Goal: Task Accomplishment & Management: Complete application form

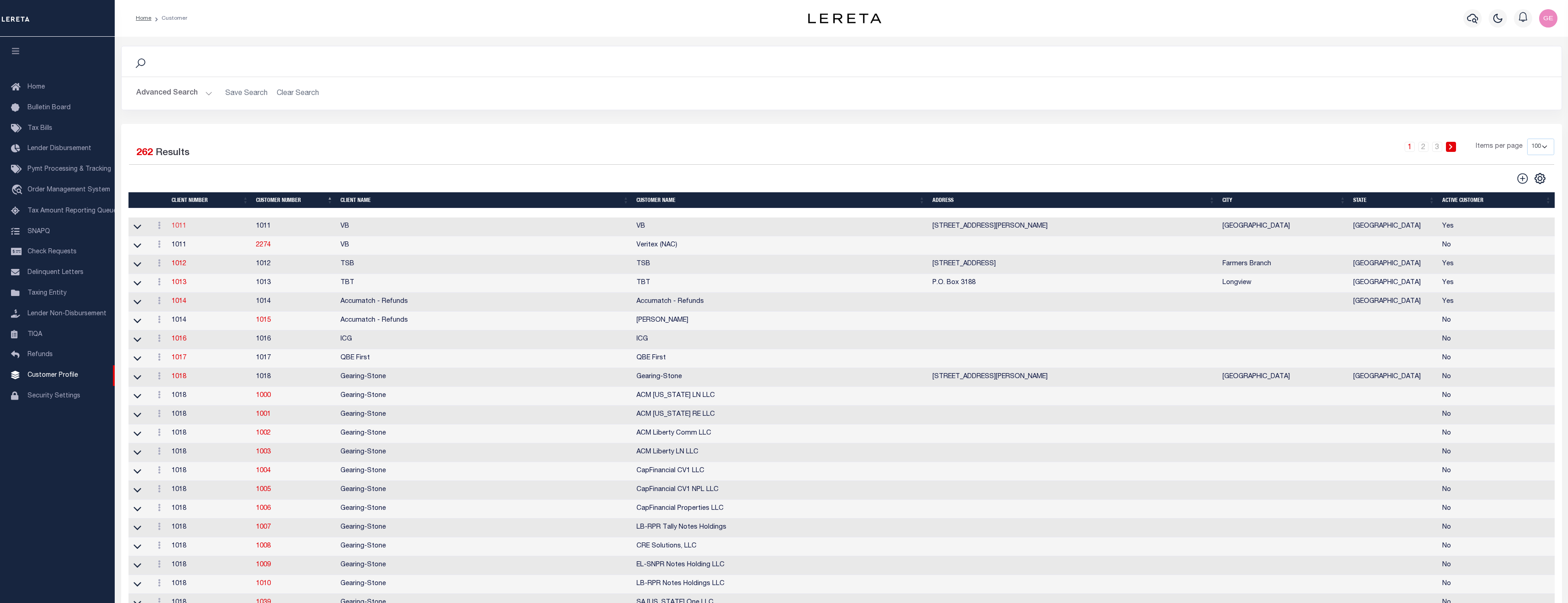
click at [174, 228] on link "1011" at bounding box center [179, 226] width 15 height 7
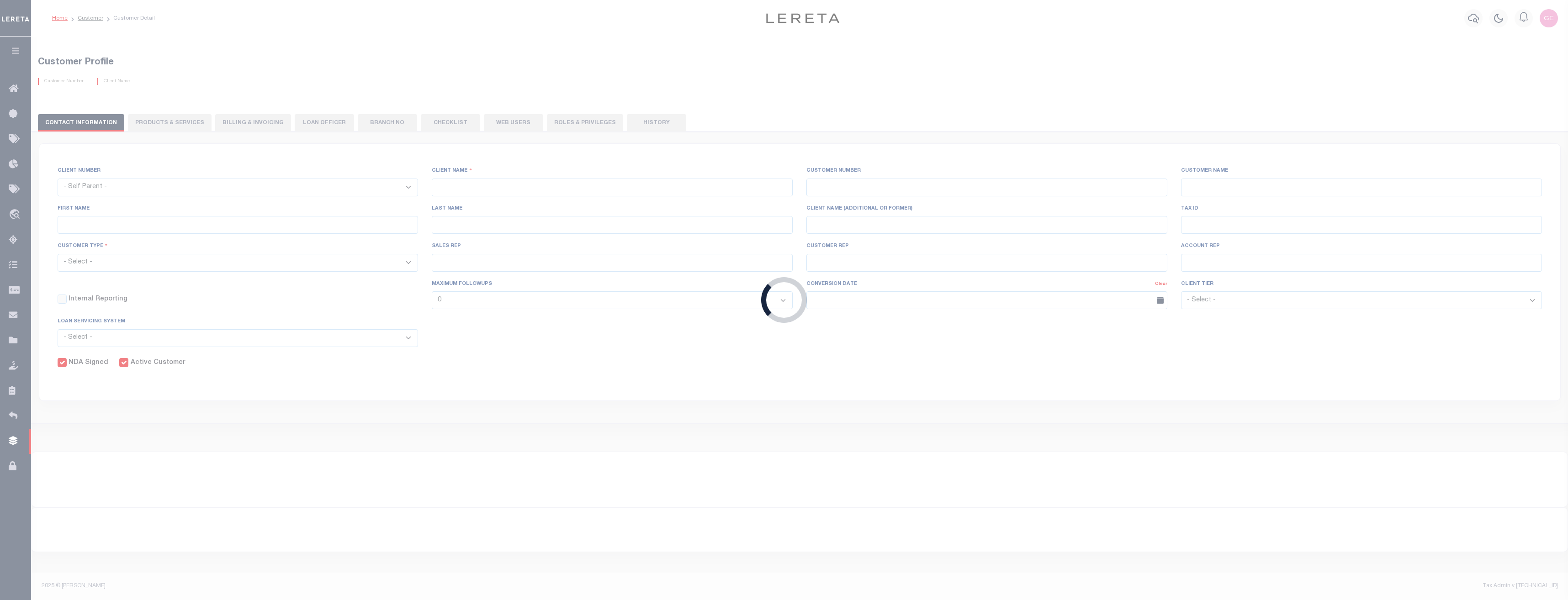
select select
type input "VB"
type input "1011"
type input "VB"
type input "Guy"
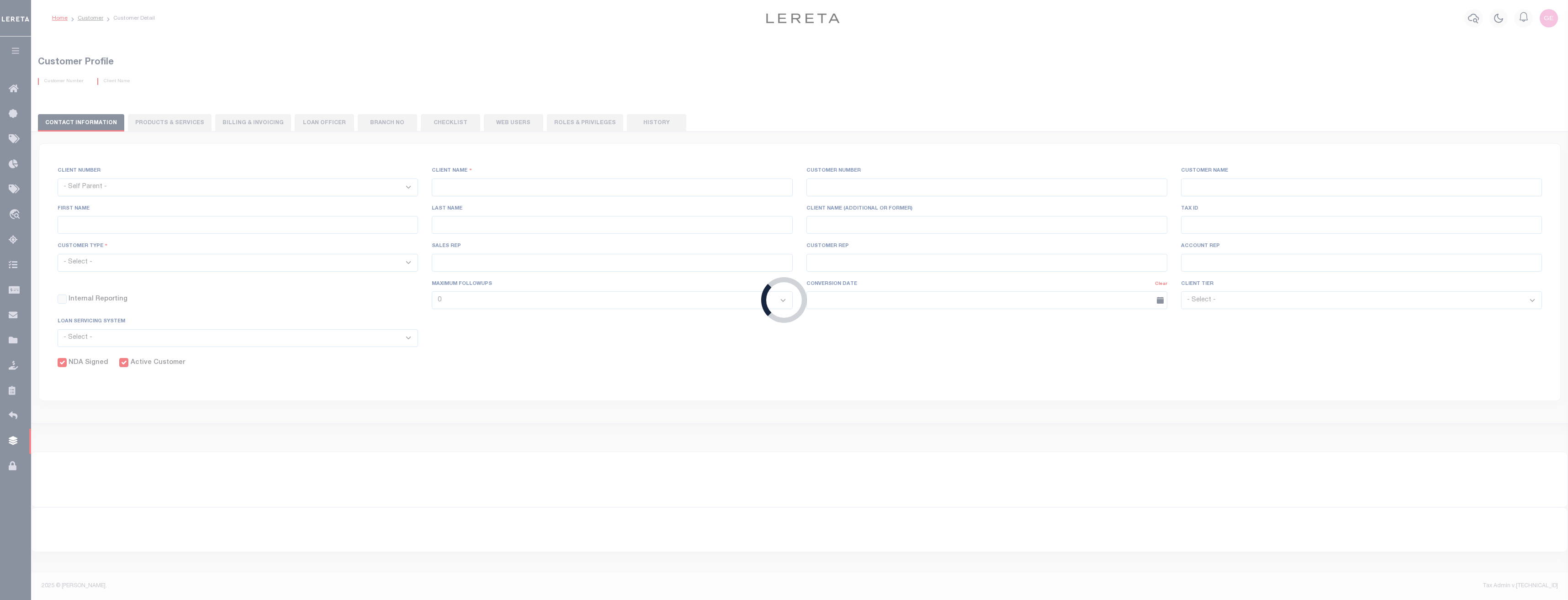
type input "[GEOGRAPHIC_DATA]"
select select "Mixed Portfolio"
type input "[PERSON_NAME]"
type input "[DATE]"
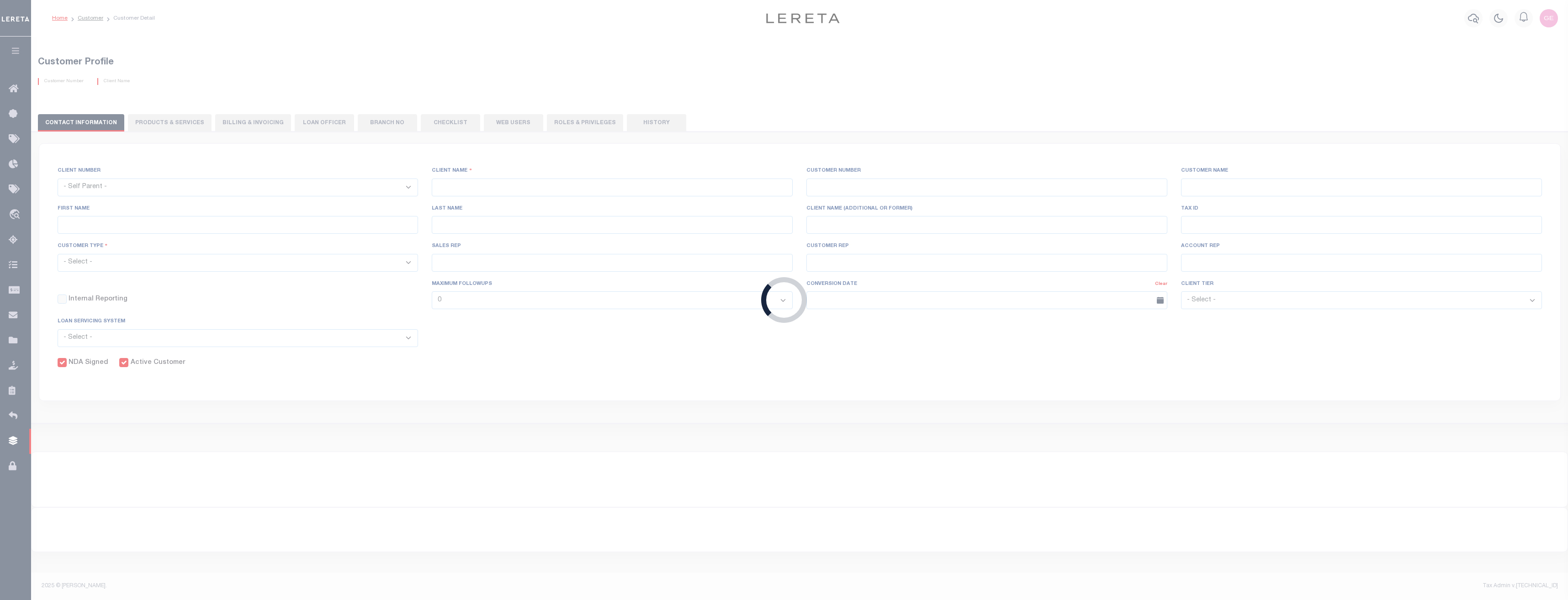
select select "Tier 3"
checkbox input "true"
